Goal: Transaction & Acquisition: Purchase product/service

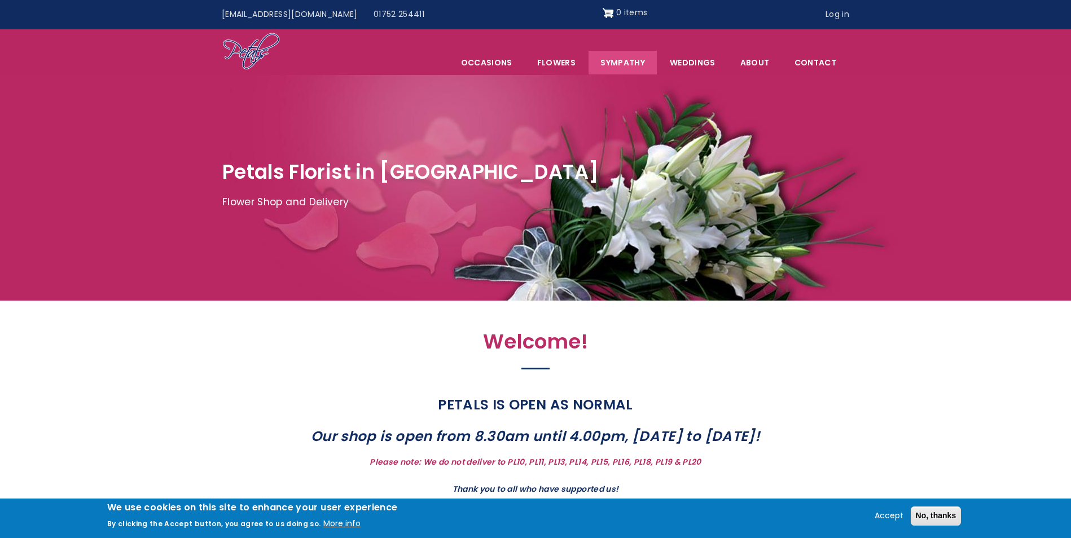
click at [621, 58] on link "Sympathy" at bounding box center [622, 63] width 68 height 24
